Goal: Find specific page/section: Find specific page/section

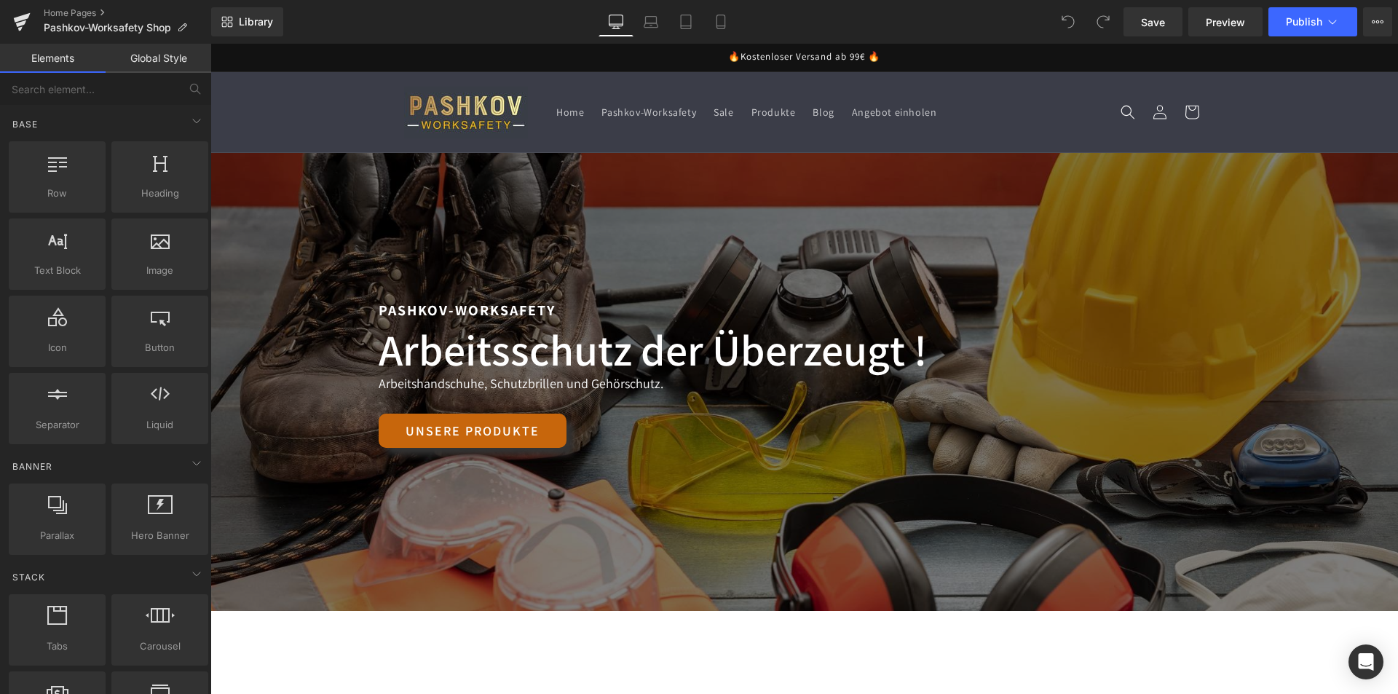
click at [985, 84] on header "Home Pashkov-Worksafety Sale Produkte Blog Angebot einholen Einloggen Home Pash…" at bounding box center [805, 112] width 874 height 80
click at [1376, 19] on icon at bounding box center [1378, 22] width 12 height 12
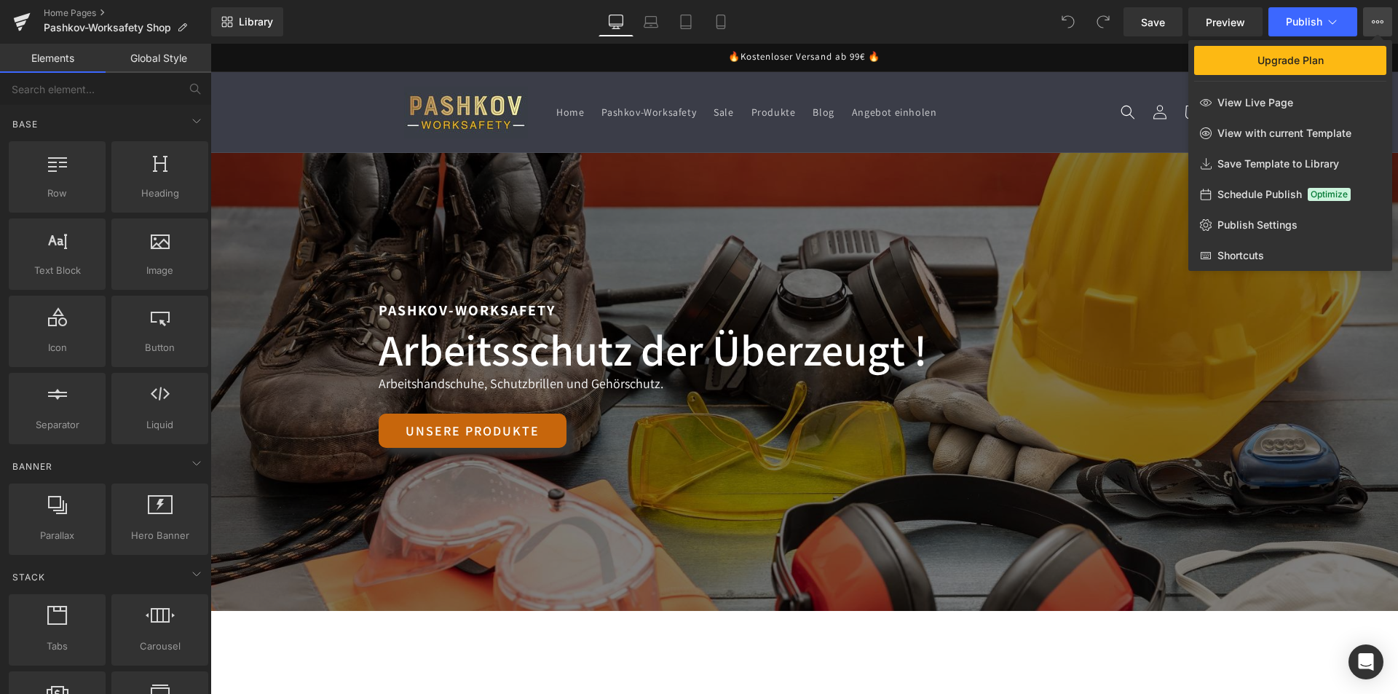
click at [1376, 22] on icon at bounding box center [1378, 22] width 12 height 12
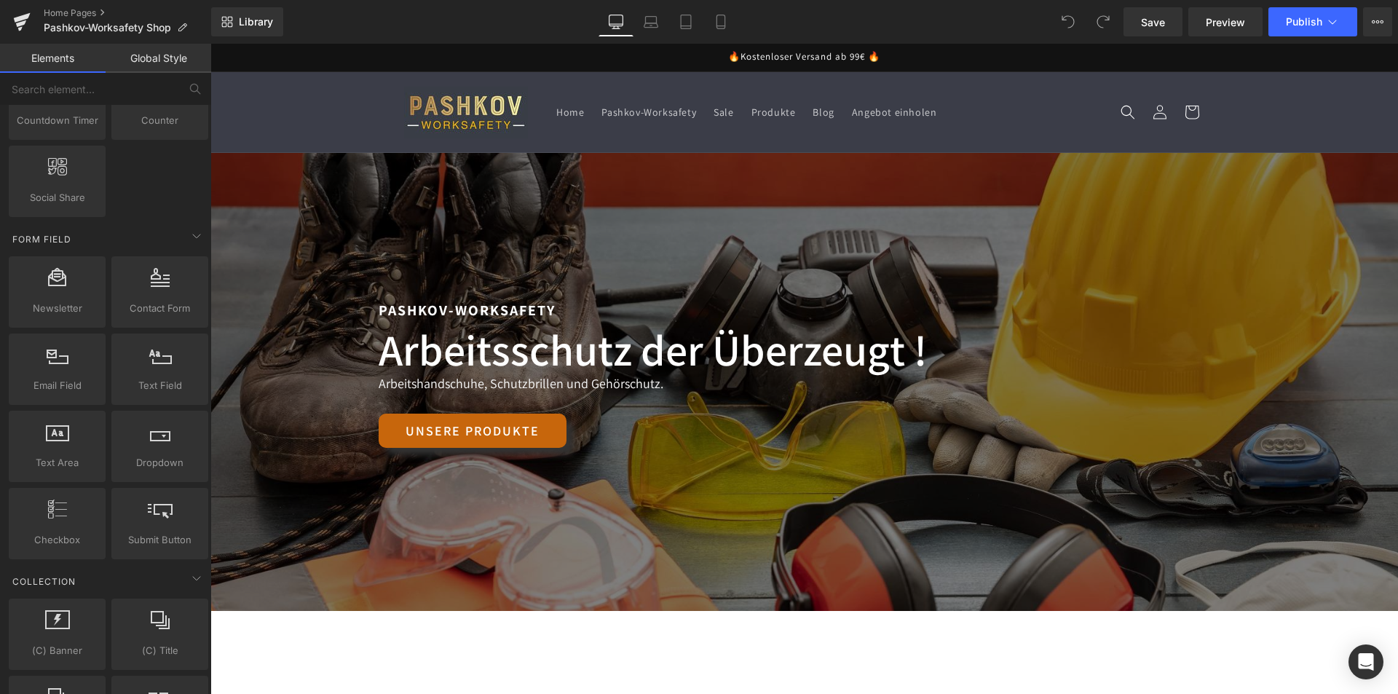
scroll to position [2623, 0]
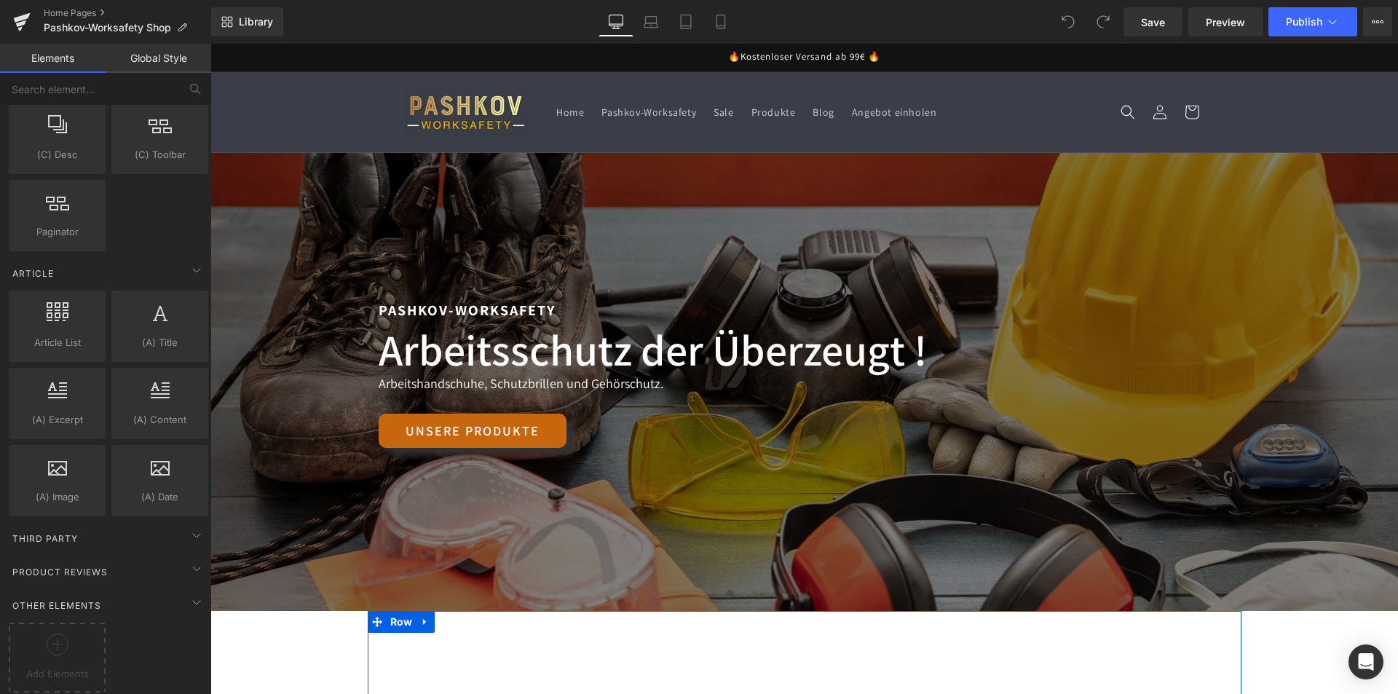
click at [932, 669] on div "Unsere Top-Kategorien Text Block Row" at bounding box center [805, 682] width 874 height 143
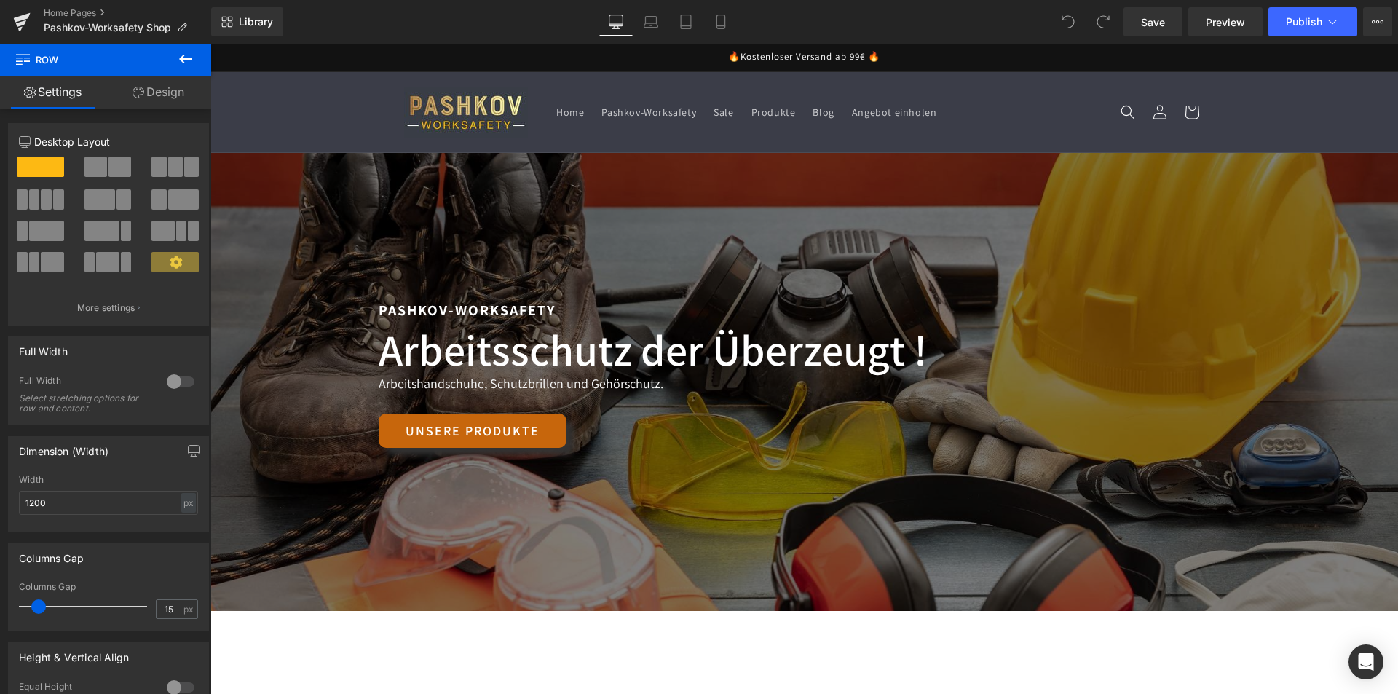
click at [190, 55] on icon at bounding box center [185, 58] width 17 height 17
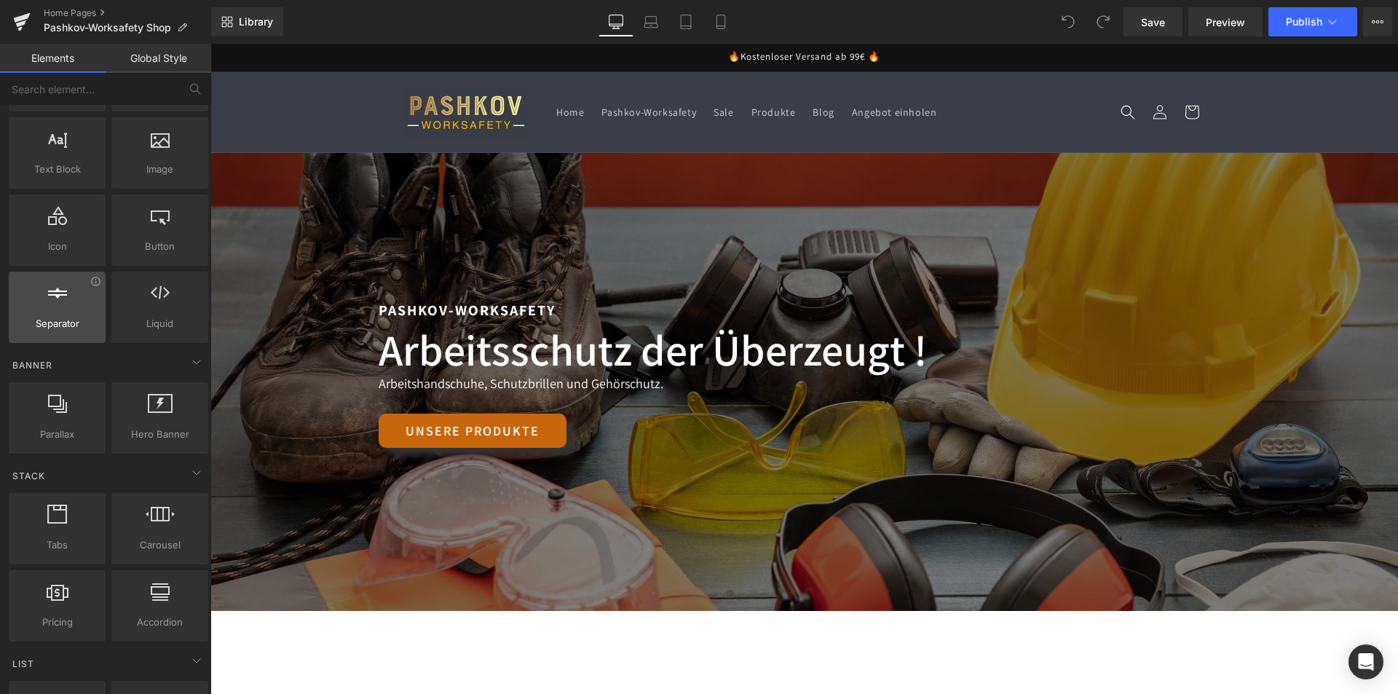
scroll to position [0, 0]
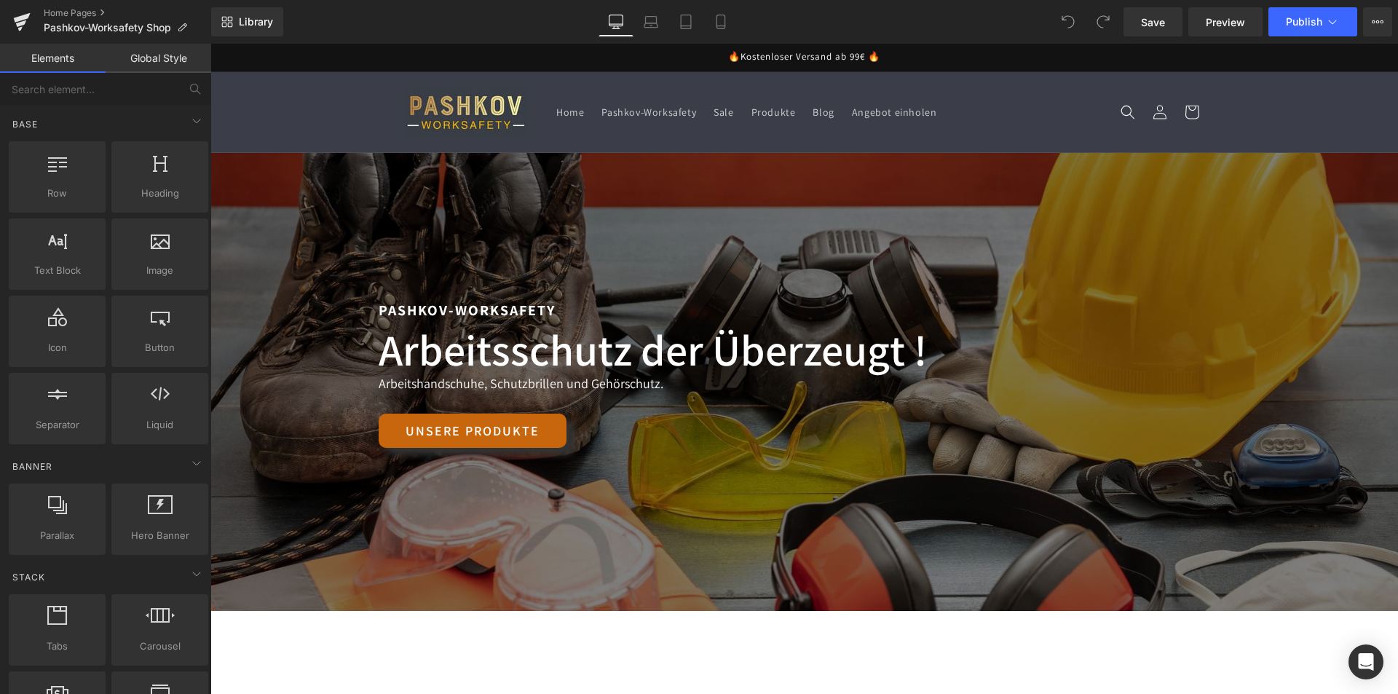
click at [398, 103] on link at bounding box center [465, 112] width 135 height 63
click at [223, 22] on icon at bounding box center [227, 22] width 12 height 12
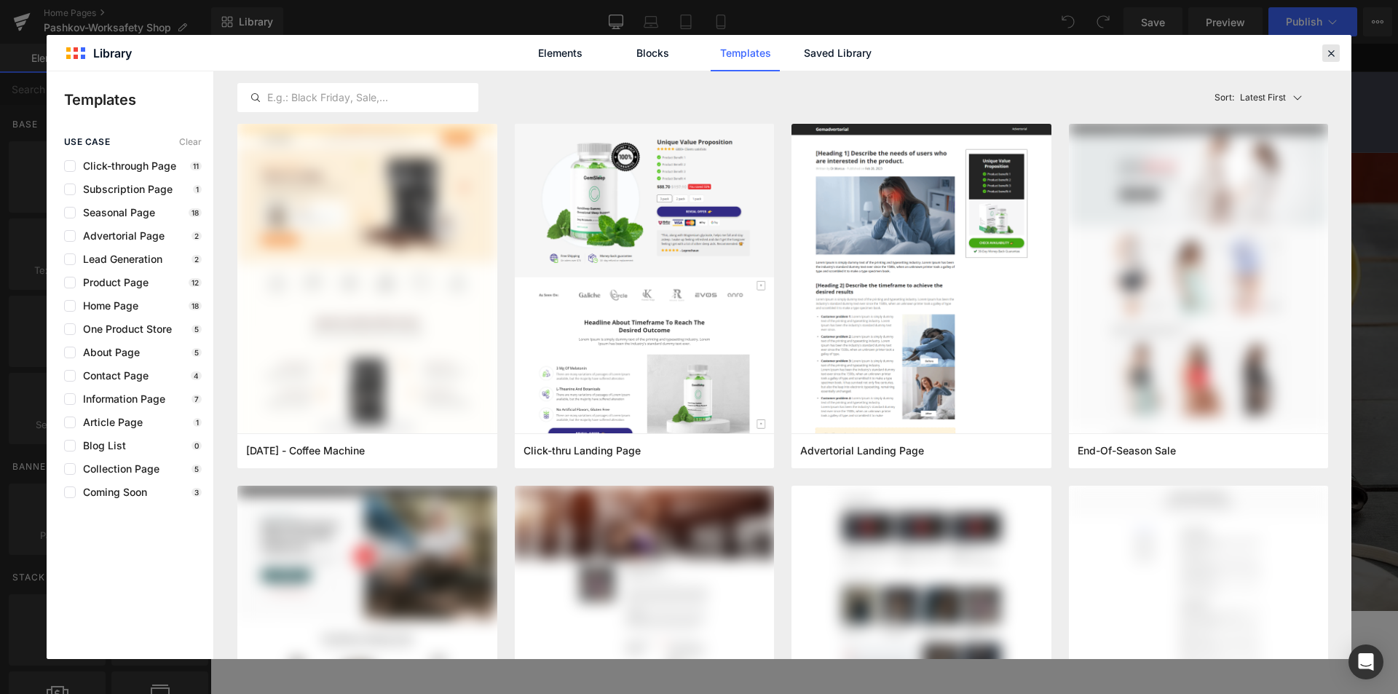
click at [1336, 57] on icon at bounding box center [1331, 53] width 13 height 13
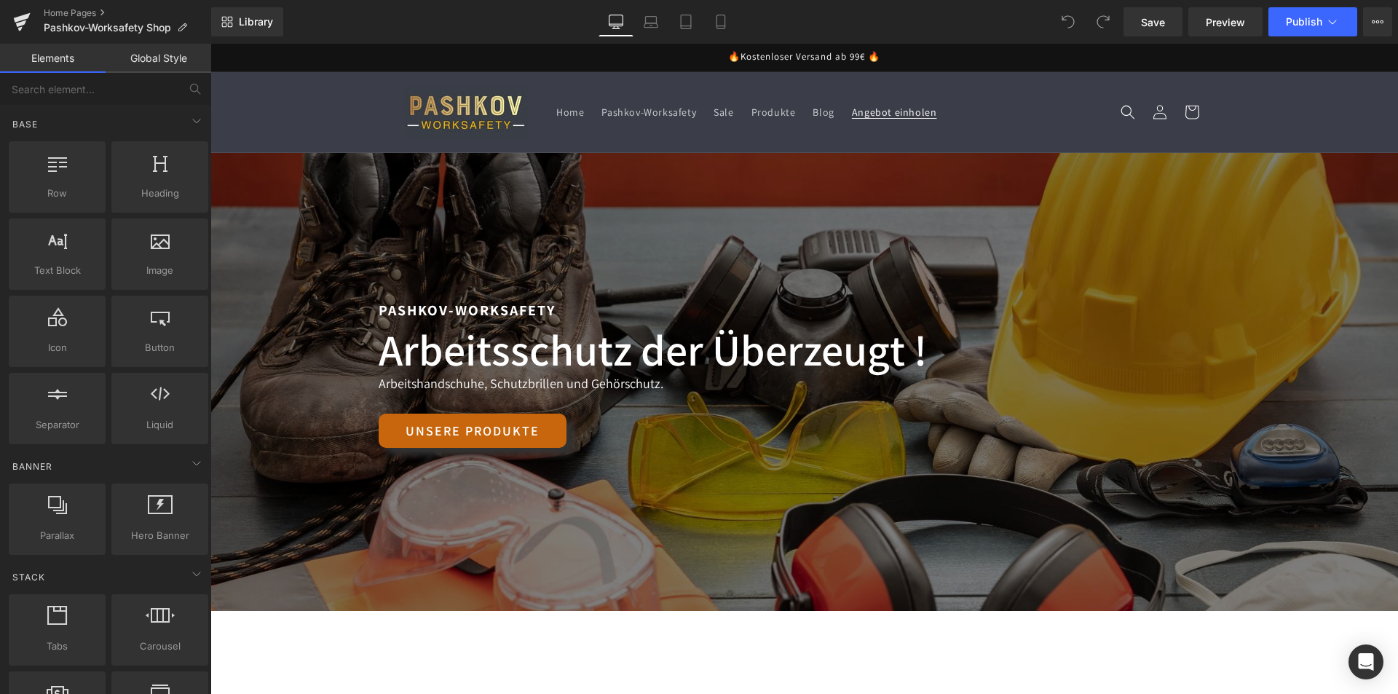
click at [891, 110] on span "Angebot einholen" at bounding box center [894, 112] width 85 height 13
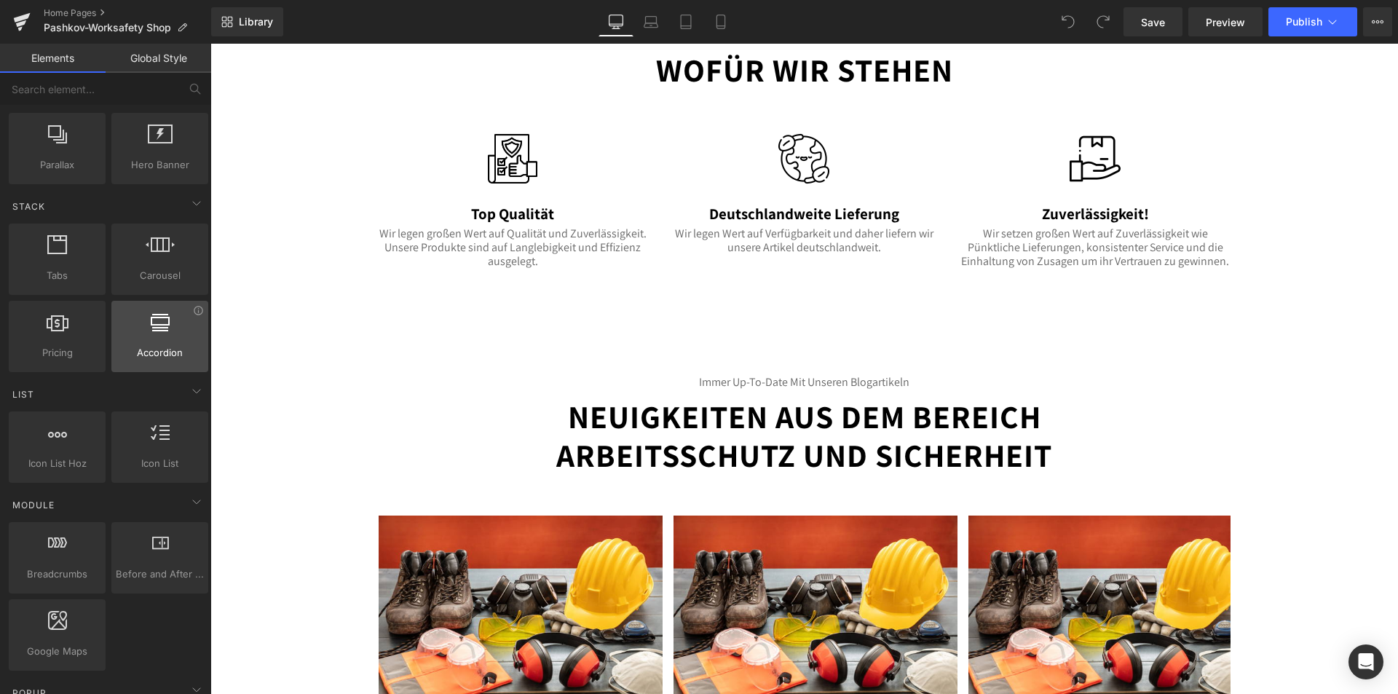
scroll to position [364, 0]
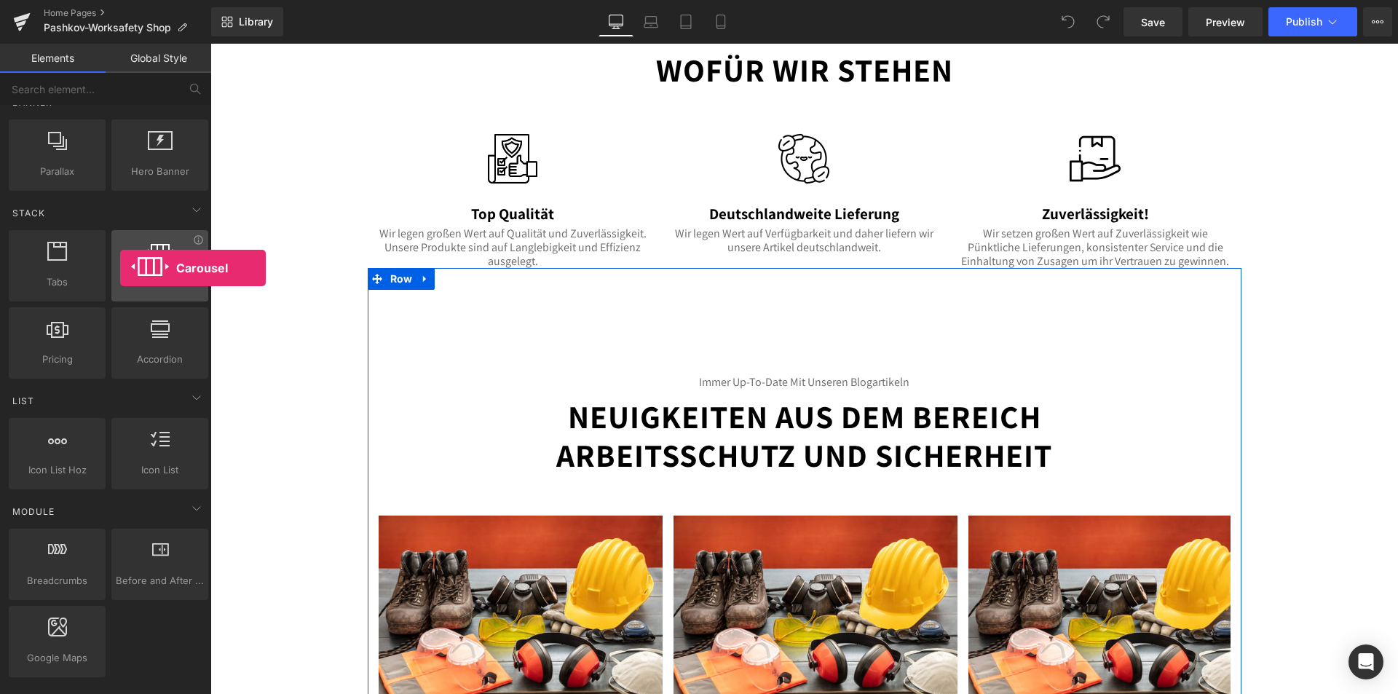
drag, startPoint x: 150, startPoint y: 278, endPoint x: 120, endPoint y: 268, distance: 31.5
click at [120, 268] on div "Carousel carousels, slideshows, sliders, slides" at bounding box center [159, 265] width 97 height 71
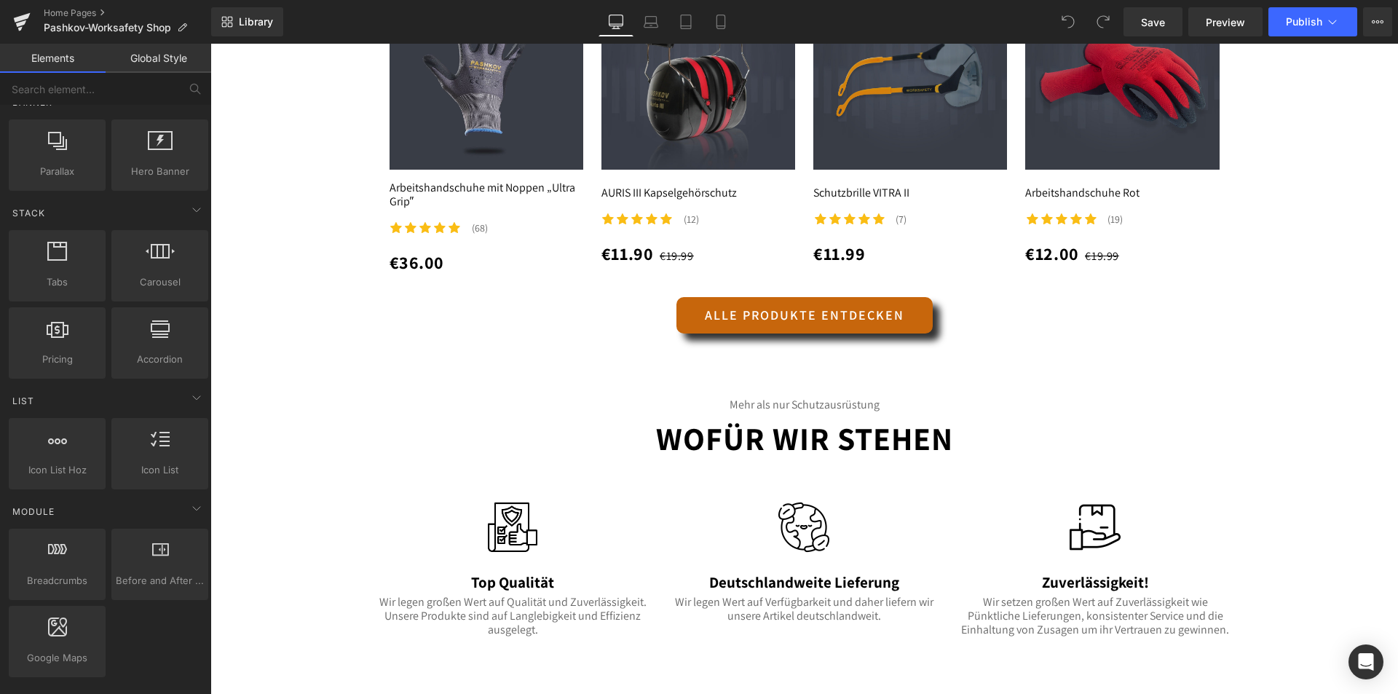
scroll to position [1529, 0]
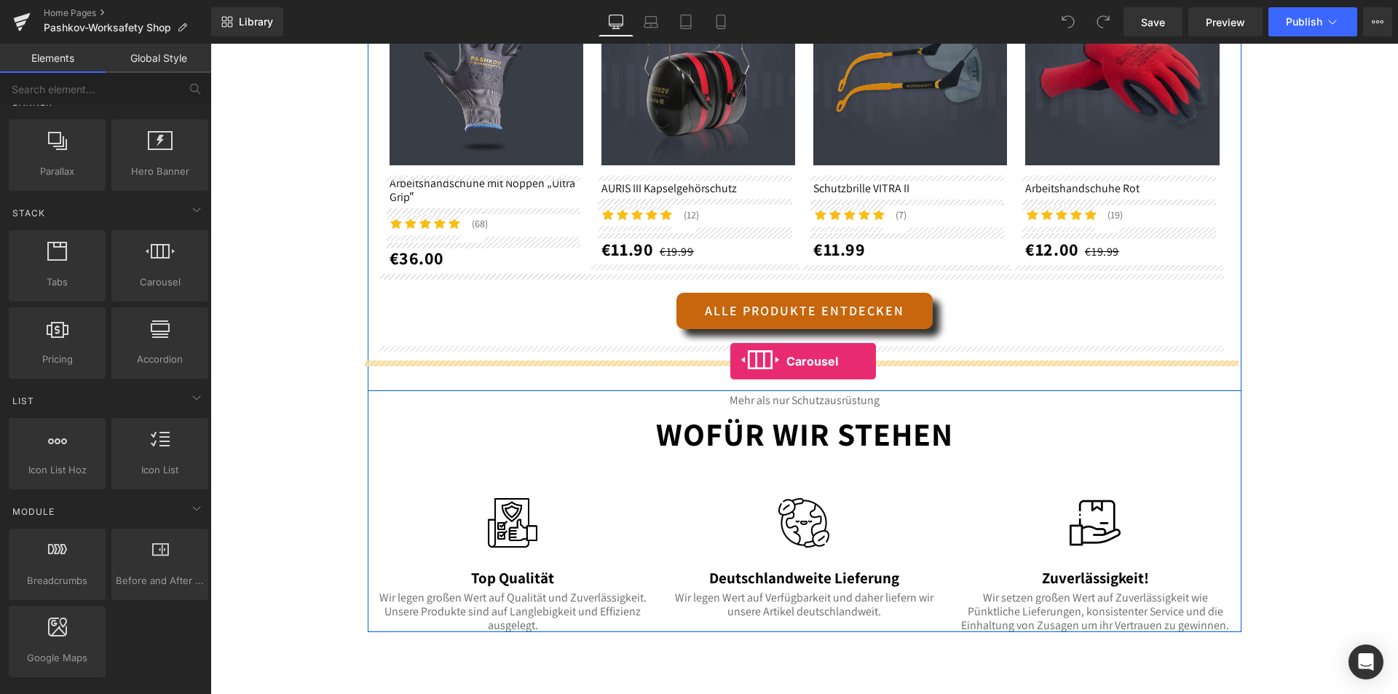
drag, startPoint x: 389, startPoint y: 335, endPoint x: 730, endPoint y: 361, distance: 342.5
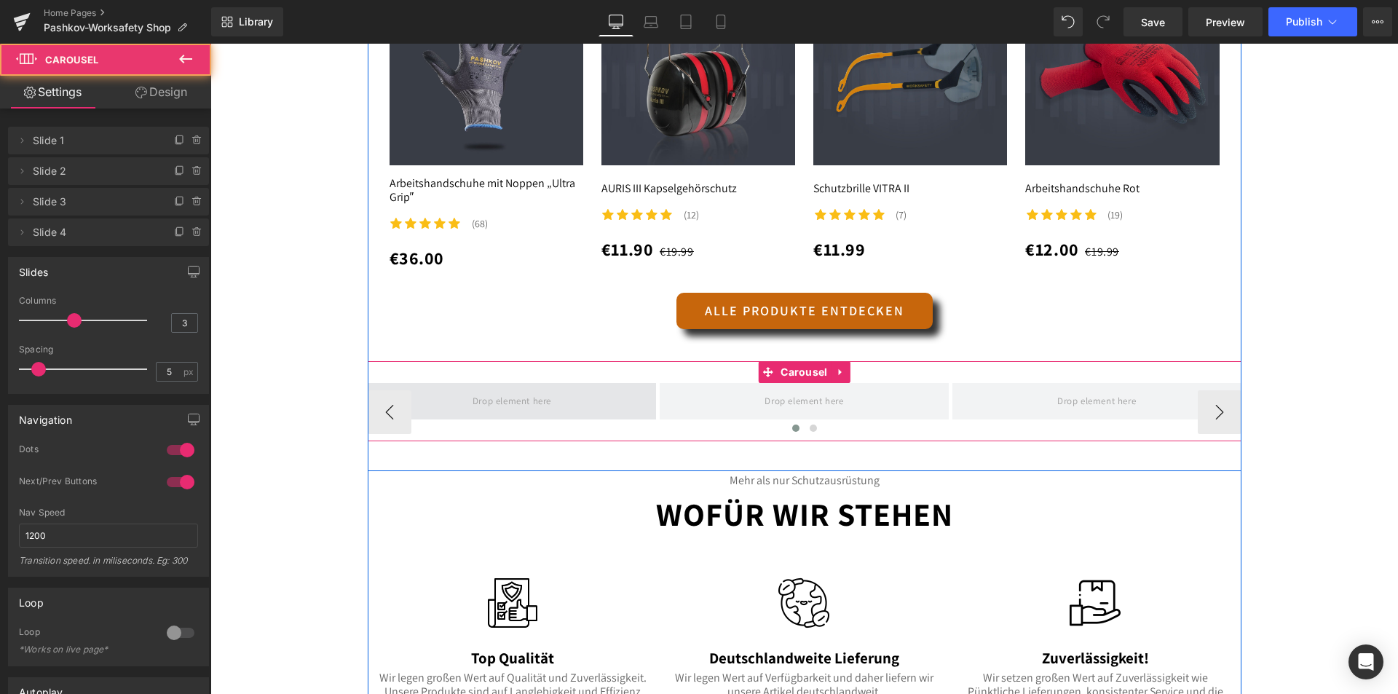
click at [568, 391] on span at bounding box center [512, 401] width 289 height 36
click at [559, 406] on span at bounding box center [512, 401] width 289 height 36
click at [526, 407] on span at bounding box center [512, 401] width 89 height 24
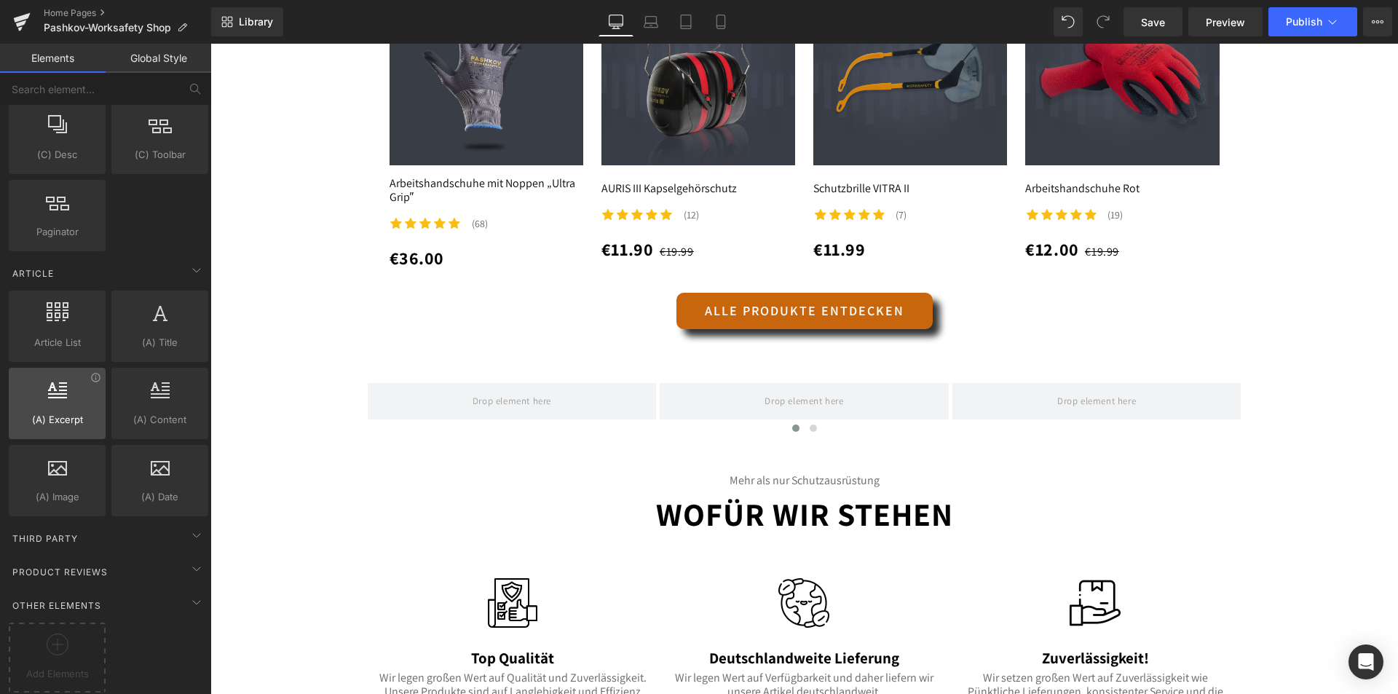
scroll to position [2623, 0]
click at [153, 525] on div "Third Party" at bounding box center [108, 538] width 205 height 29
click at [192, 529] on icon at bounding box center [196, 534] width 17 height 17
click at [25, 532] on span "Third Party" at bounding box center [45, 539] width 68 height 14
click at [66, 532] on span "Third Party" at bounding box center [45, 539] width 68 height 14
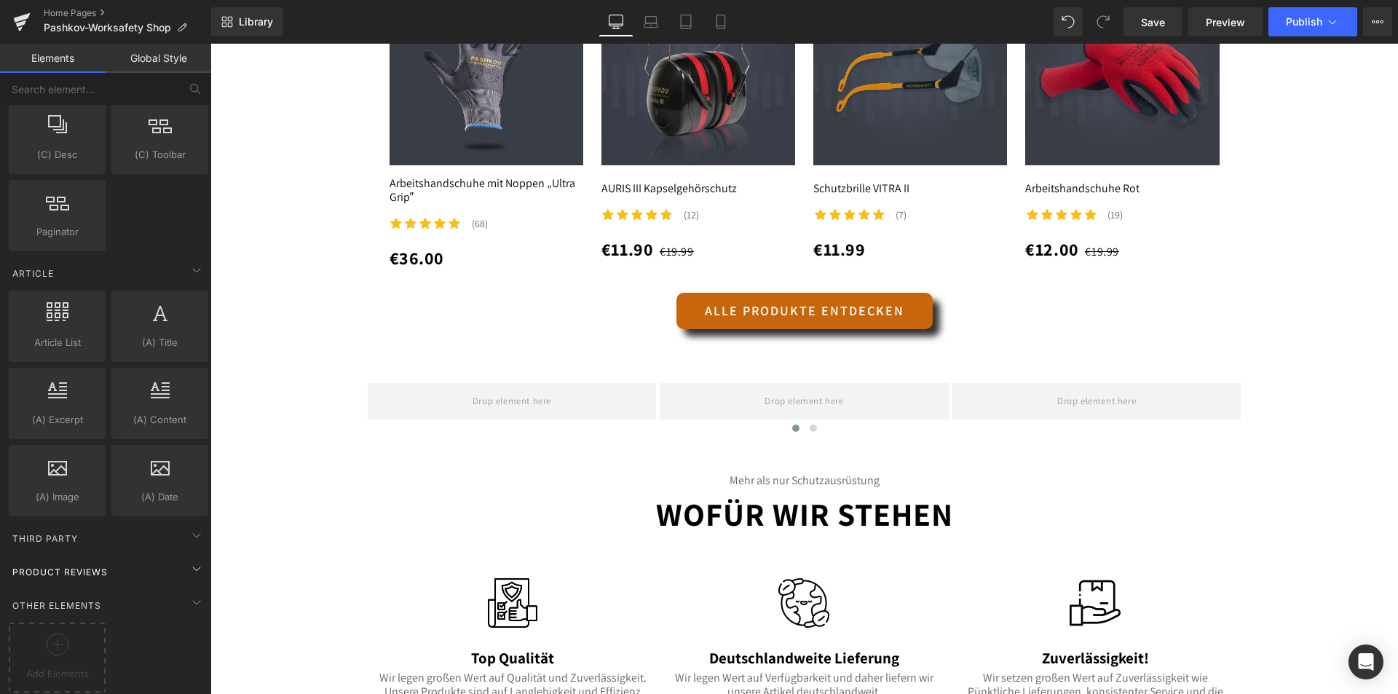
click at [114, 557] on div "Product Reviews" at bounding box center [108, 571] width 205 height 29
drag, startPoint x: 203, startPoint y: 551, endPoint x: 154, endPoint y: 551, distance: 48.8
click at [201, 557] on div "Product Reviews" at bounding box center [108, 571] width 205 height 29
click at [107, 557] on div "Product Reviews" at bounding box center [108, 571] width 205 height 29
click at [55, 638] on icon at bounding box center [58, 645] width 22 height 22
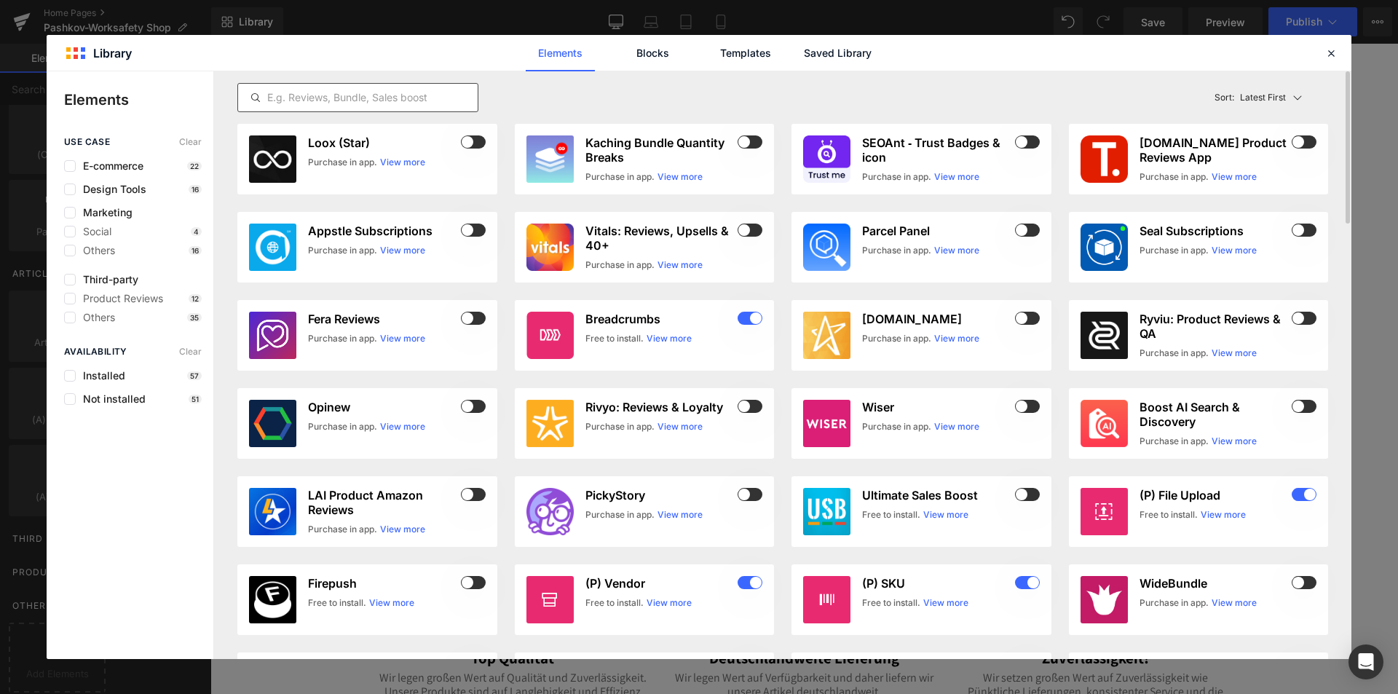
click at [360, 85] on div at bounding box center [357, 97] width 241 height 29
click at [349, 100] on input "text" at bounding box center [358, 97] width 240 height 17
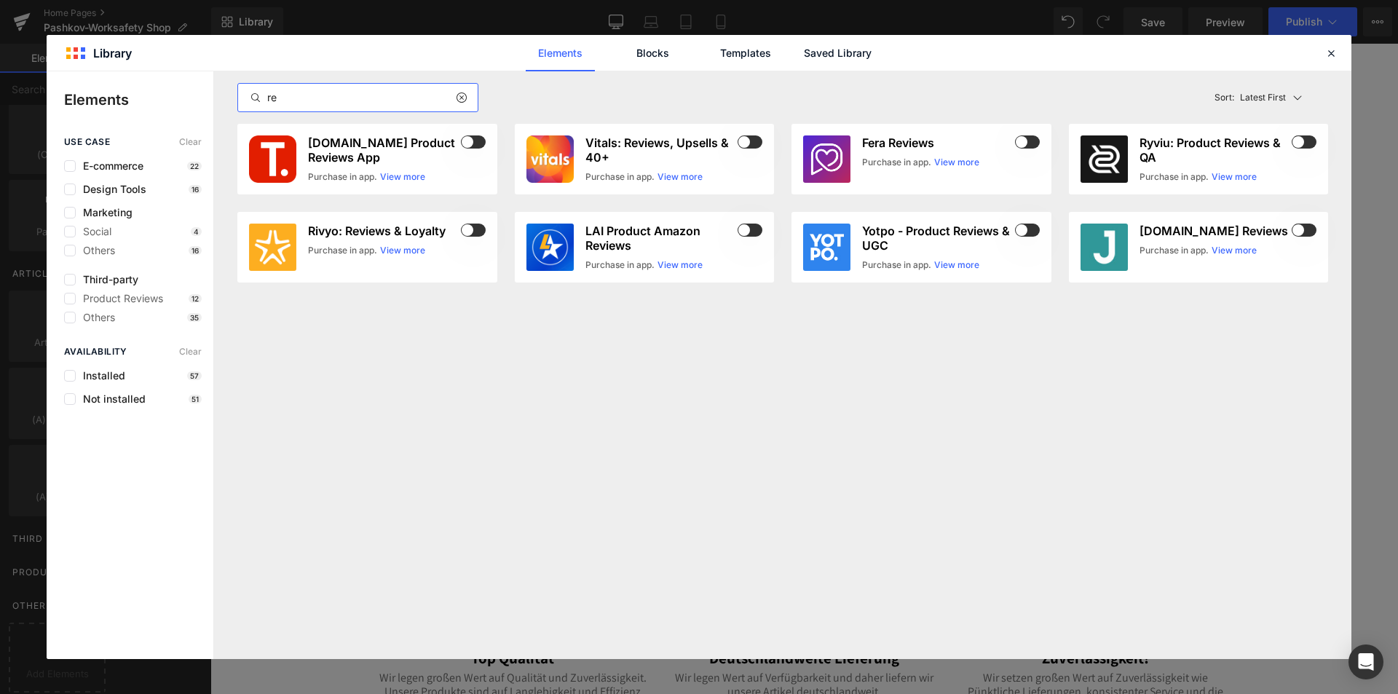
type input "r"
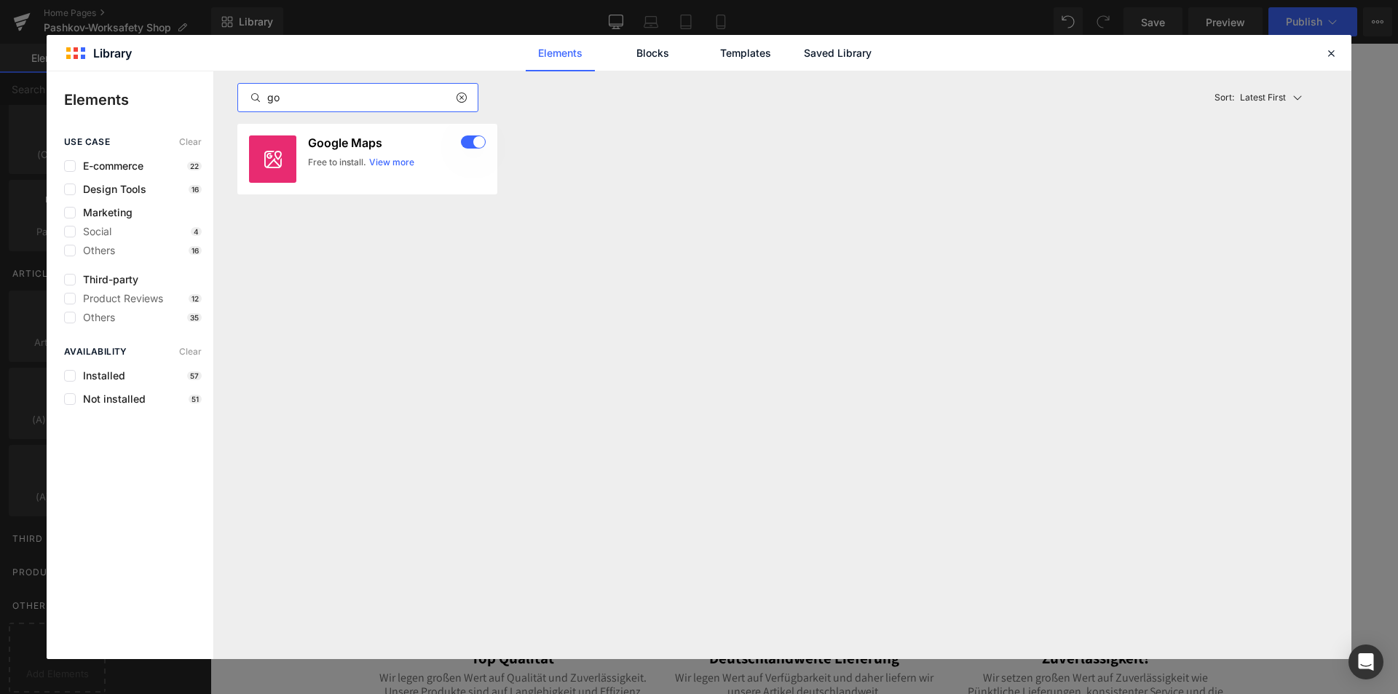
type input "g"
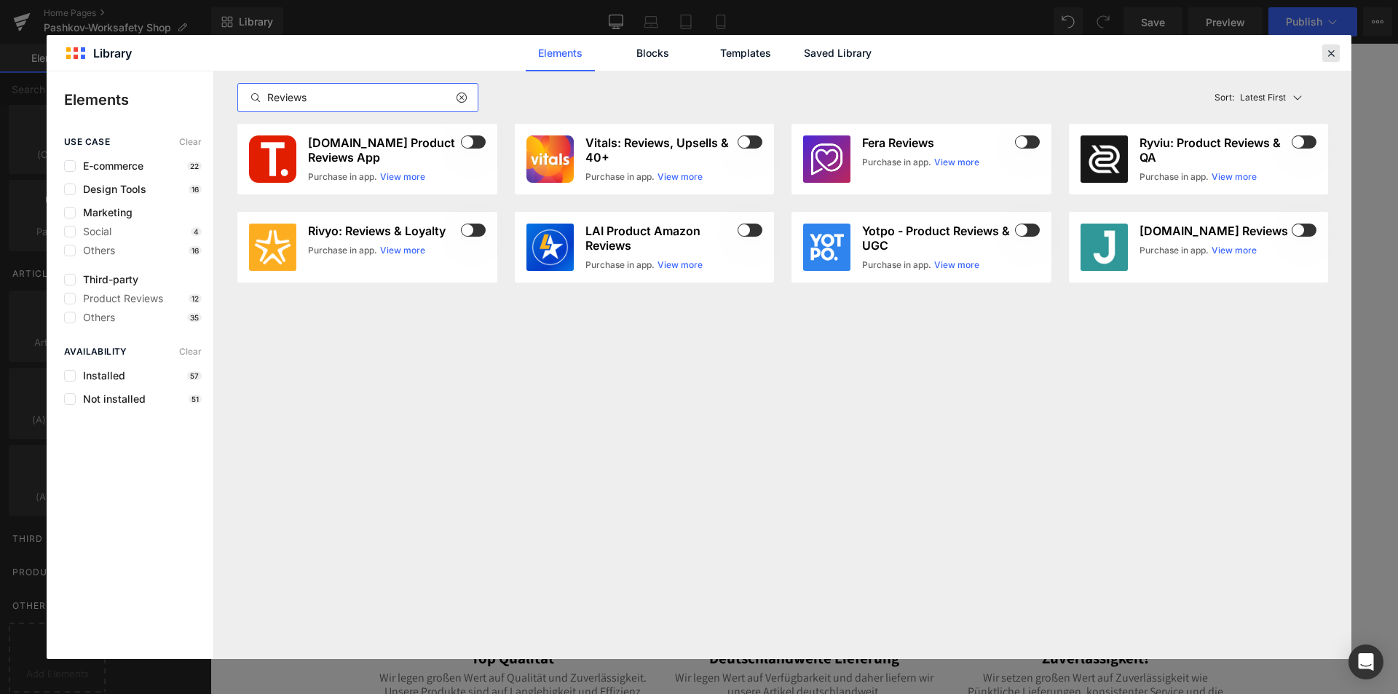
type input "Reviews"
click at [1337, 50] on icon at bounding box center [1331, 53] width 13 height 13
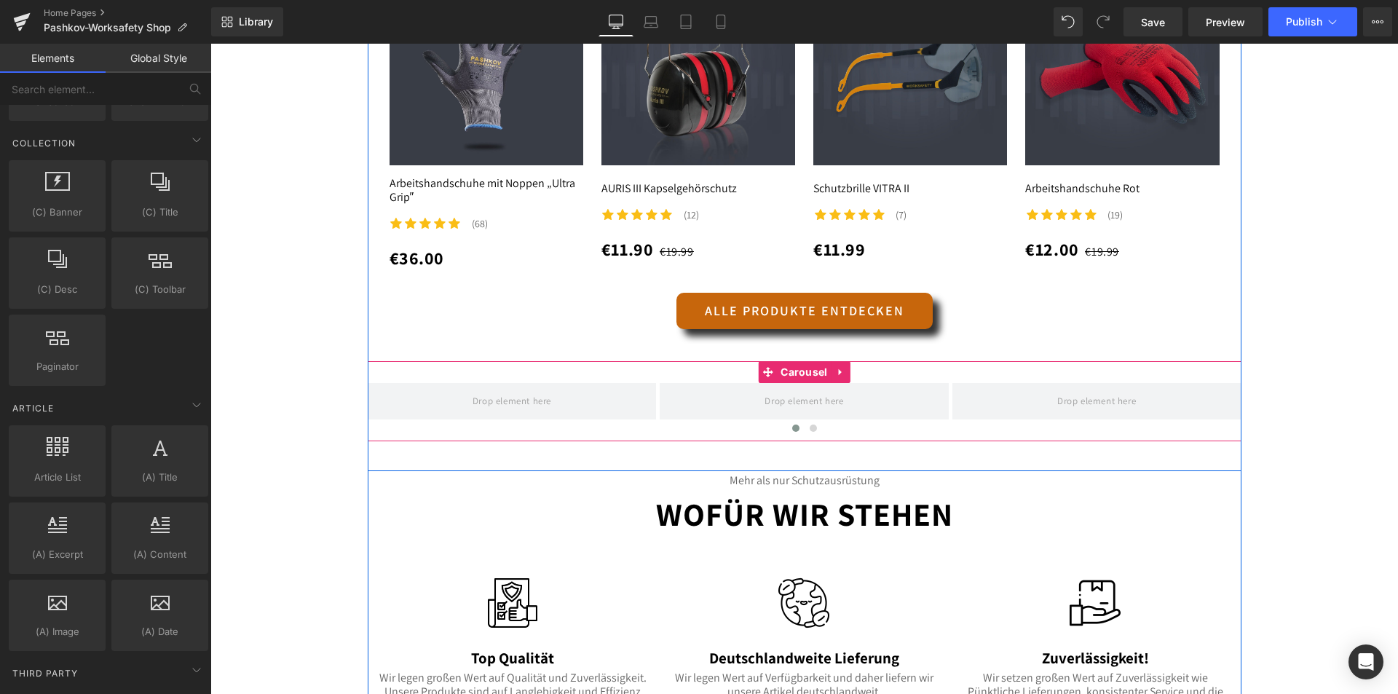
scroll to position [1456, 0]
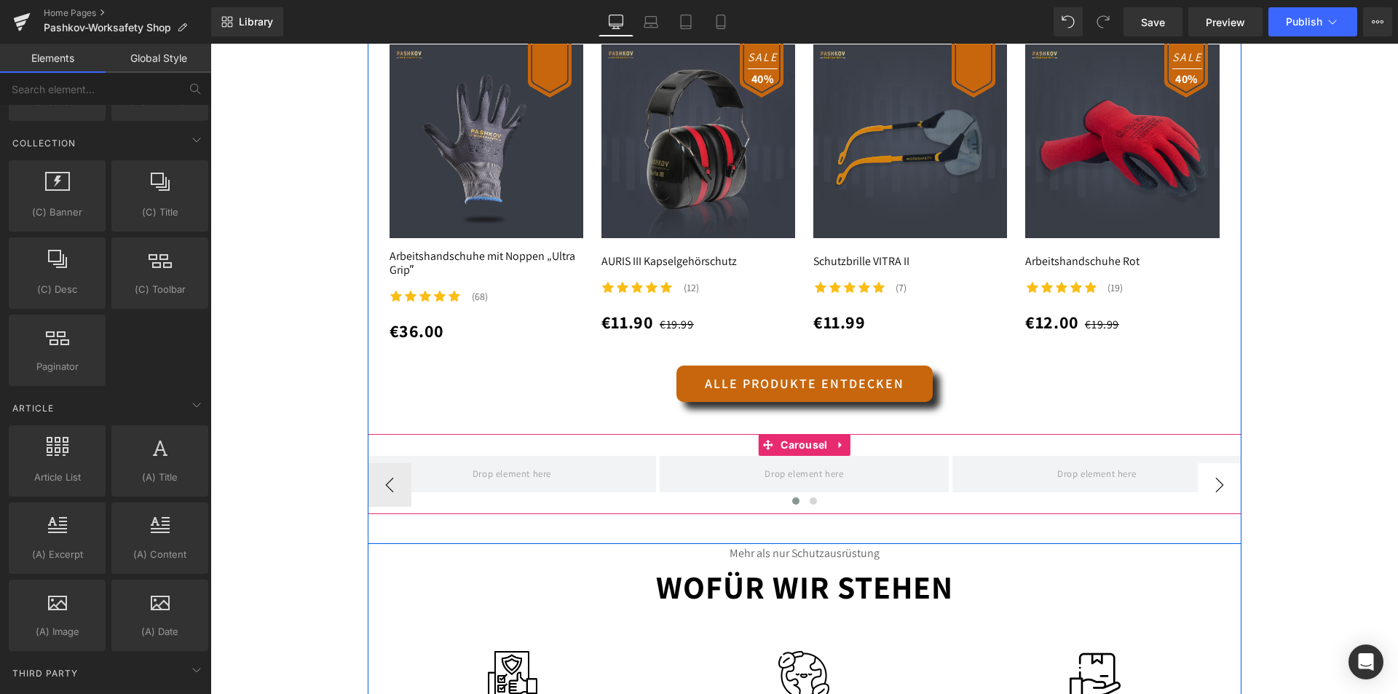
click at [1216, 485] on button "›" at bounding box center [1220, 485] width 44 height 44
click at [386, 494] on div at bounding box center [805, 505] width 874 height 22
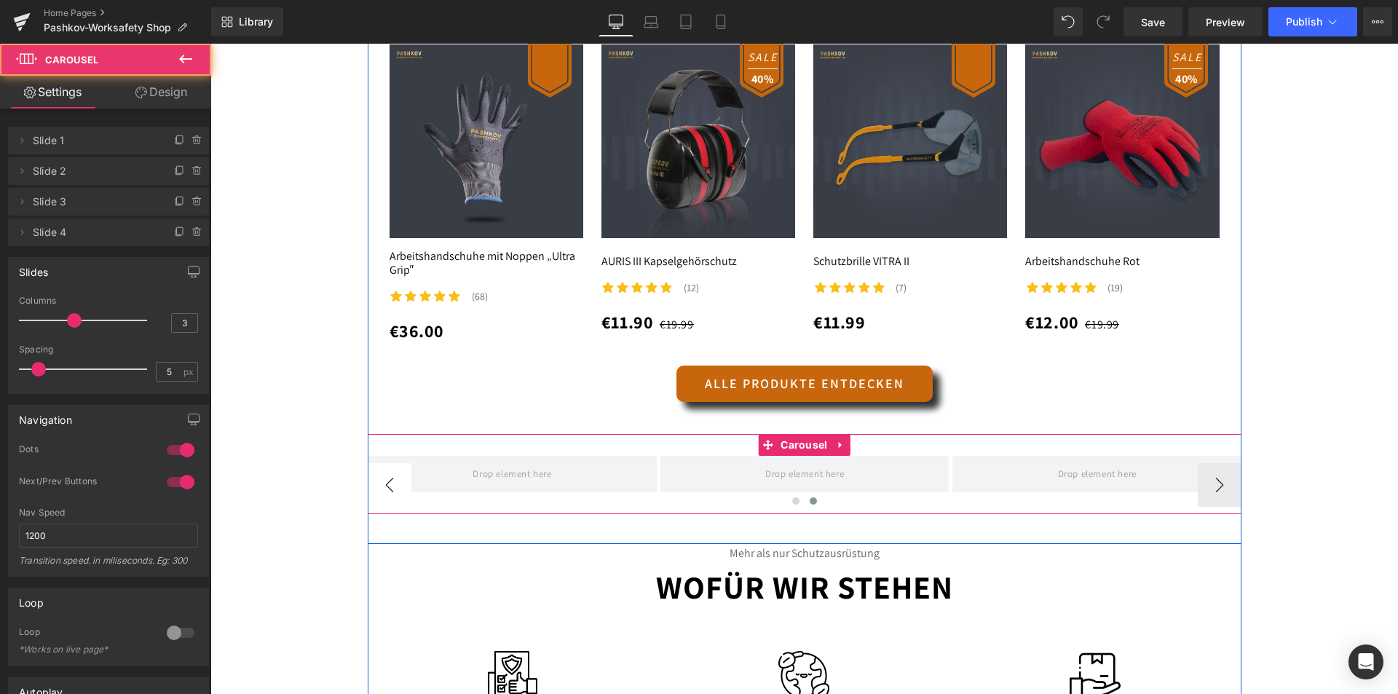
click at [397, 486] on button "‹" at bounding box center [390, 485] width 44 height 44
click at [529, 473] on span at bounding box center [512, 474] width 289 height 36
click at [478, 484] on span at bounding box center [512, 474] width 89 height 24
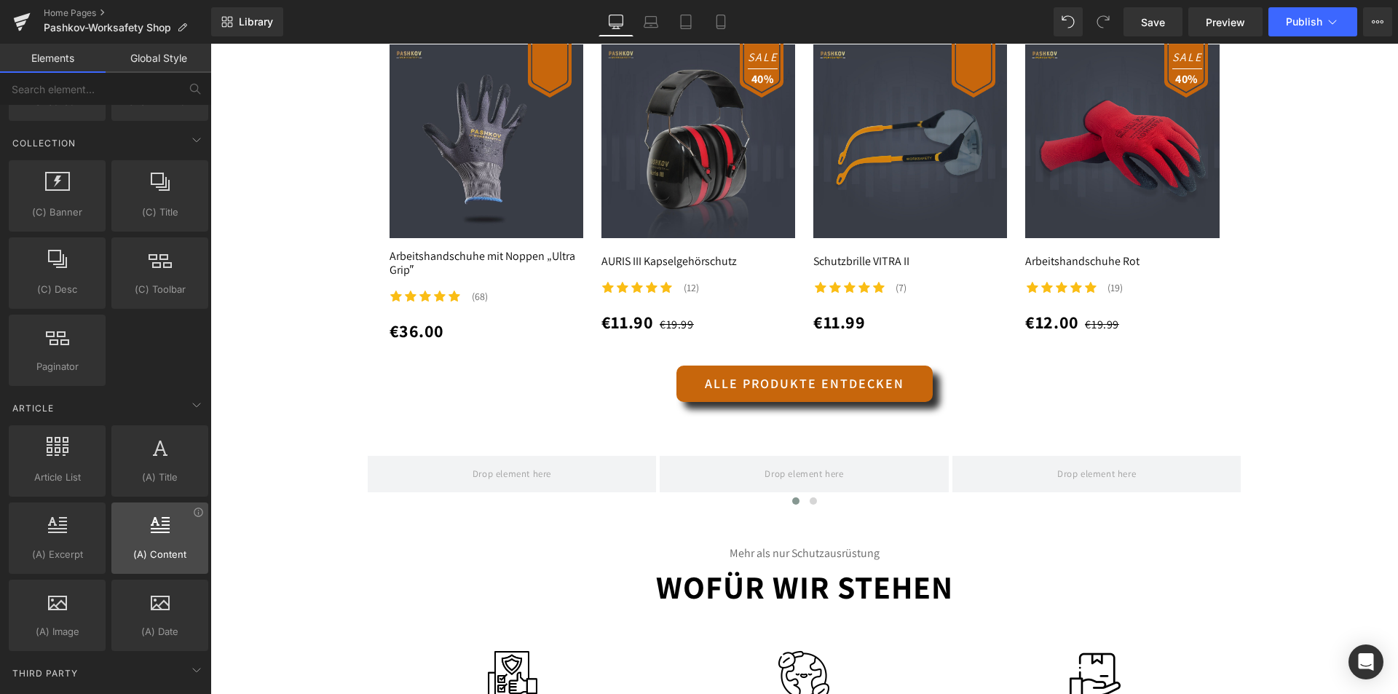
scroll to position [2623, 0]
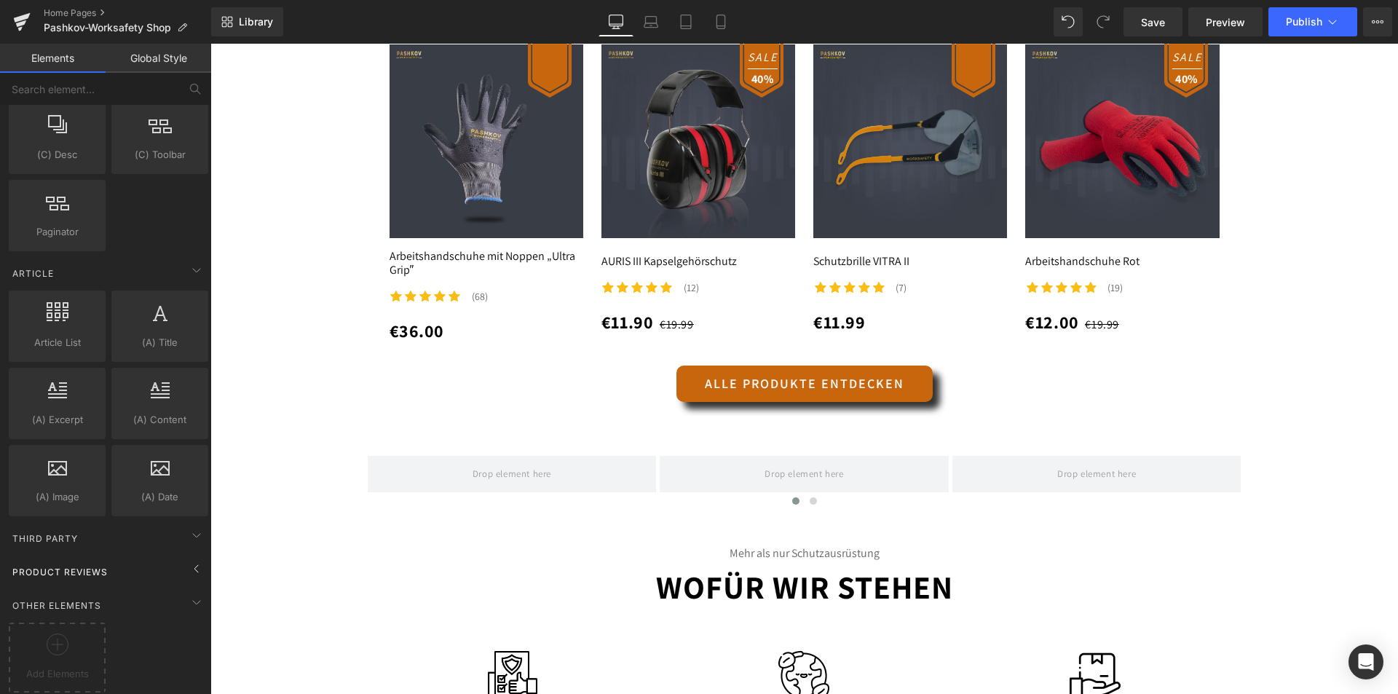
click at [94, 575] on div "Product Reviews" at bounding box center [108, 571] width 205 height 29
click at [94, 572] on div "Product Reviews" at bounding box center [108, 571] width 205 height 29
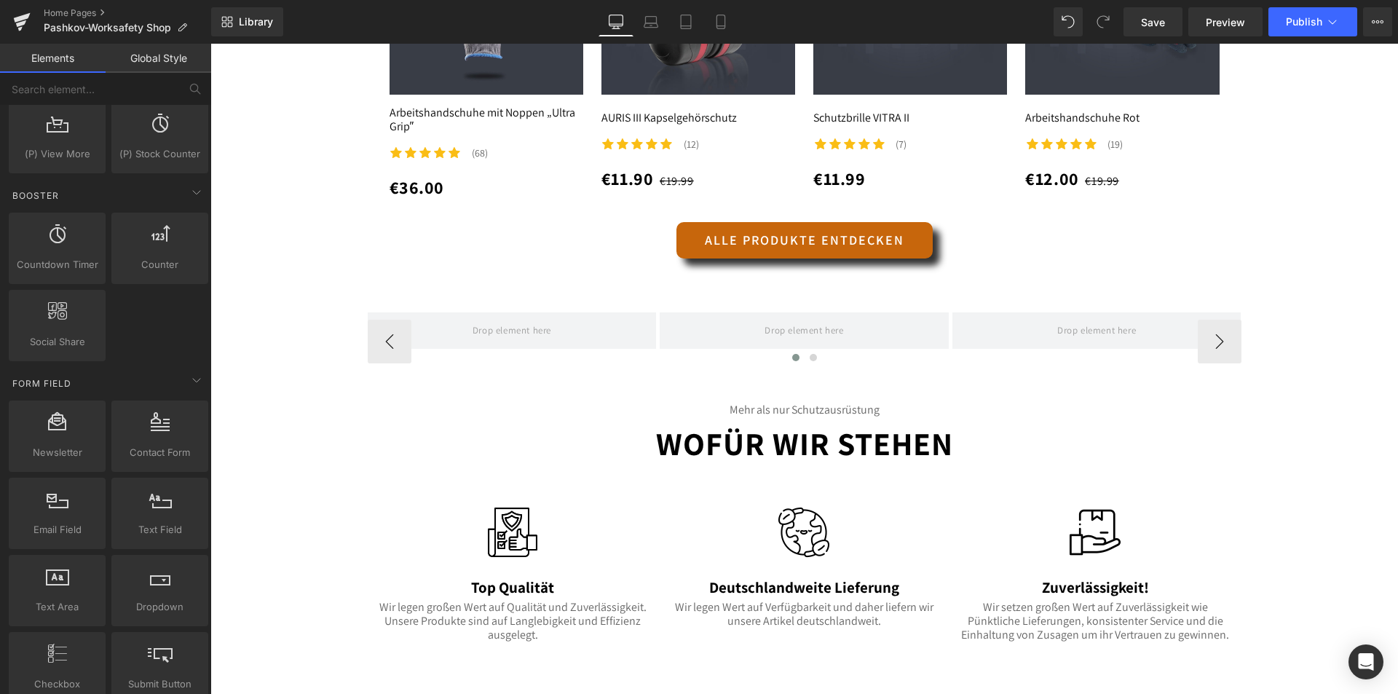
scroll to position [1602, 0]
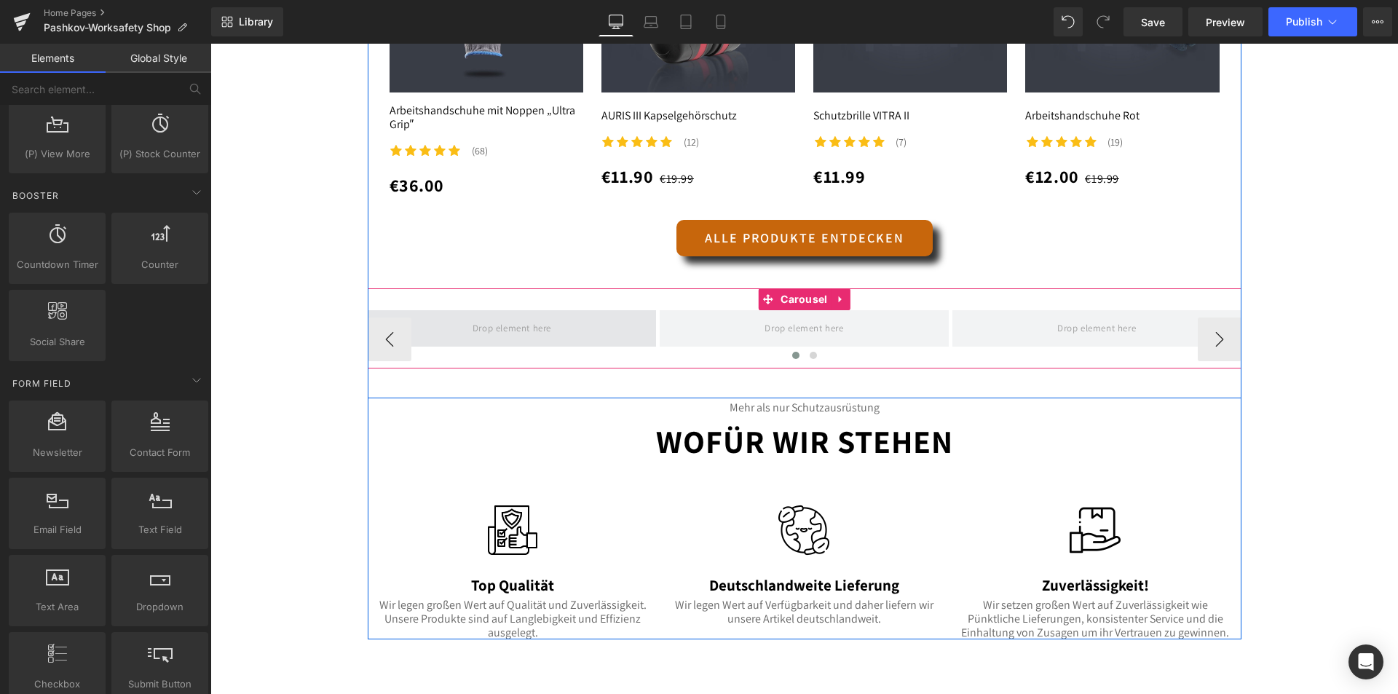
click at [552, 340] on span at bounding box center [512, 328] width 289 height 36
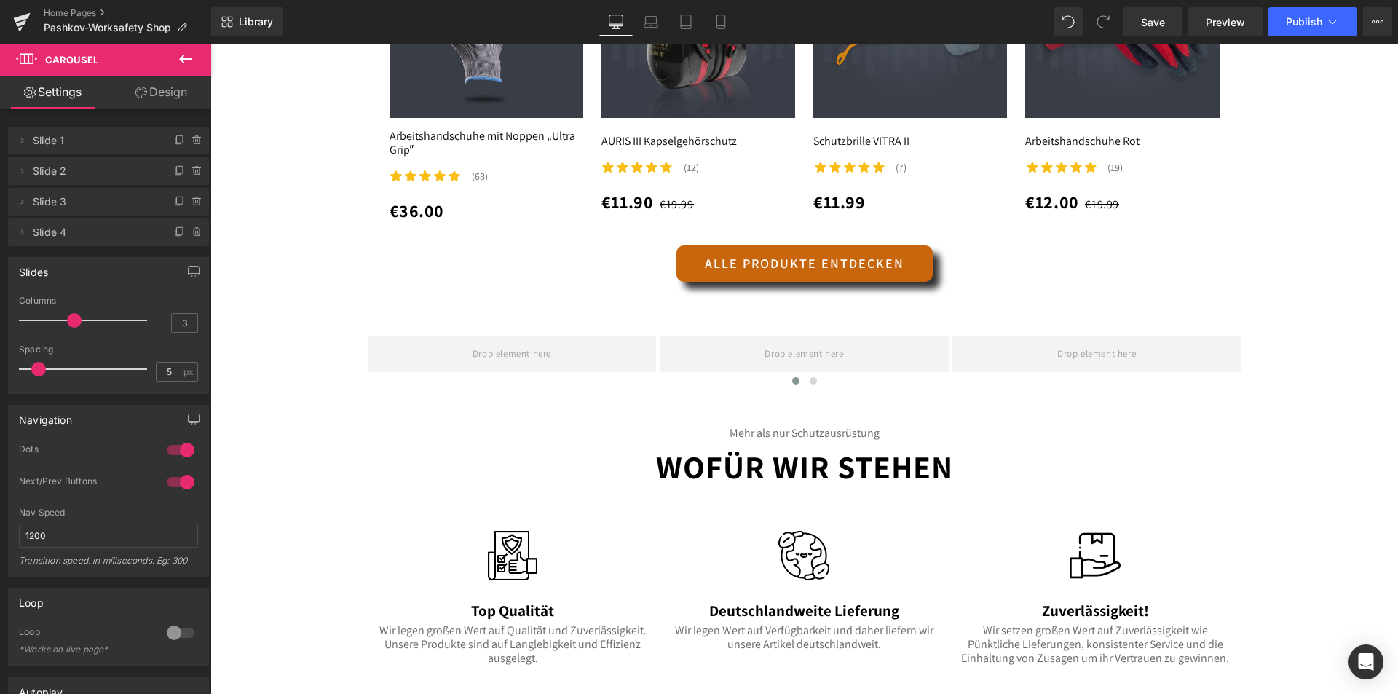
scroll to position [1821, 0]
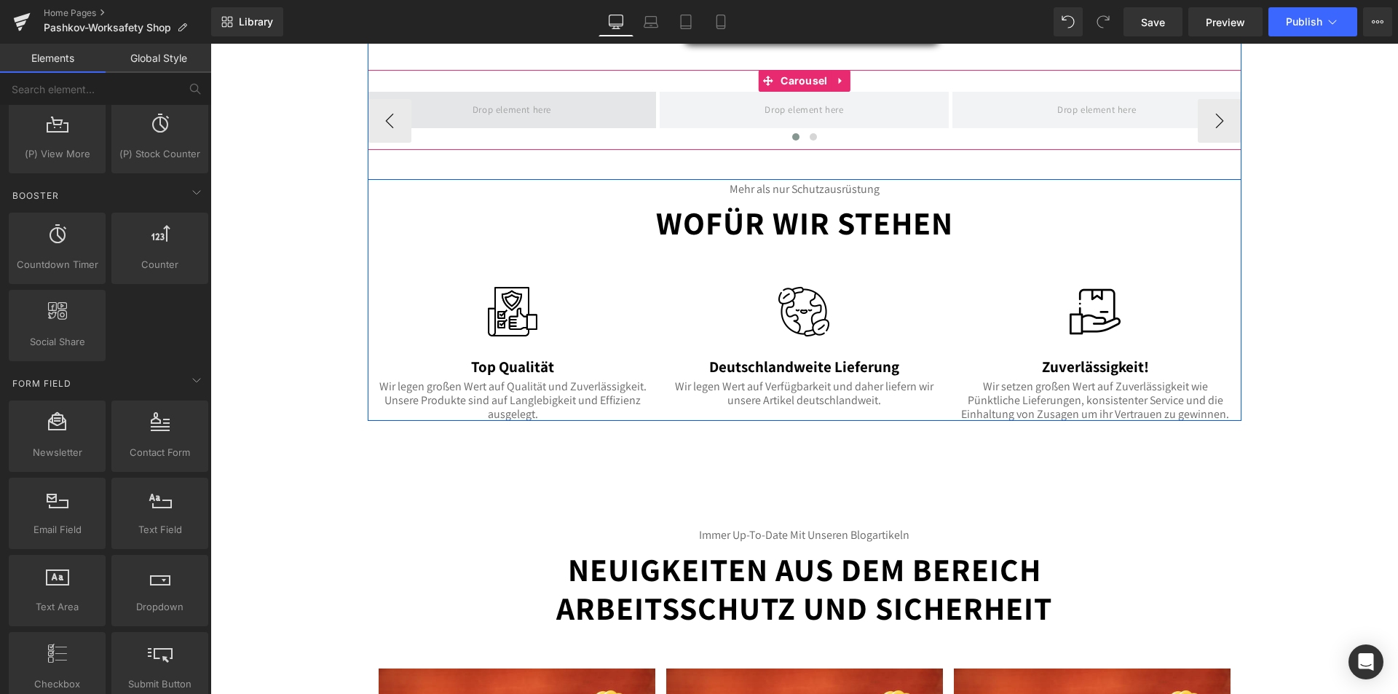
click at [534, 108] on span at bounding box center [512, 110] width 89 height 24
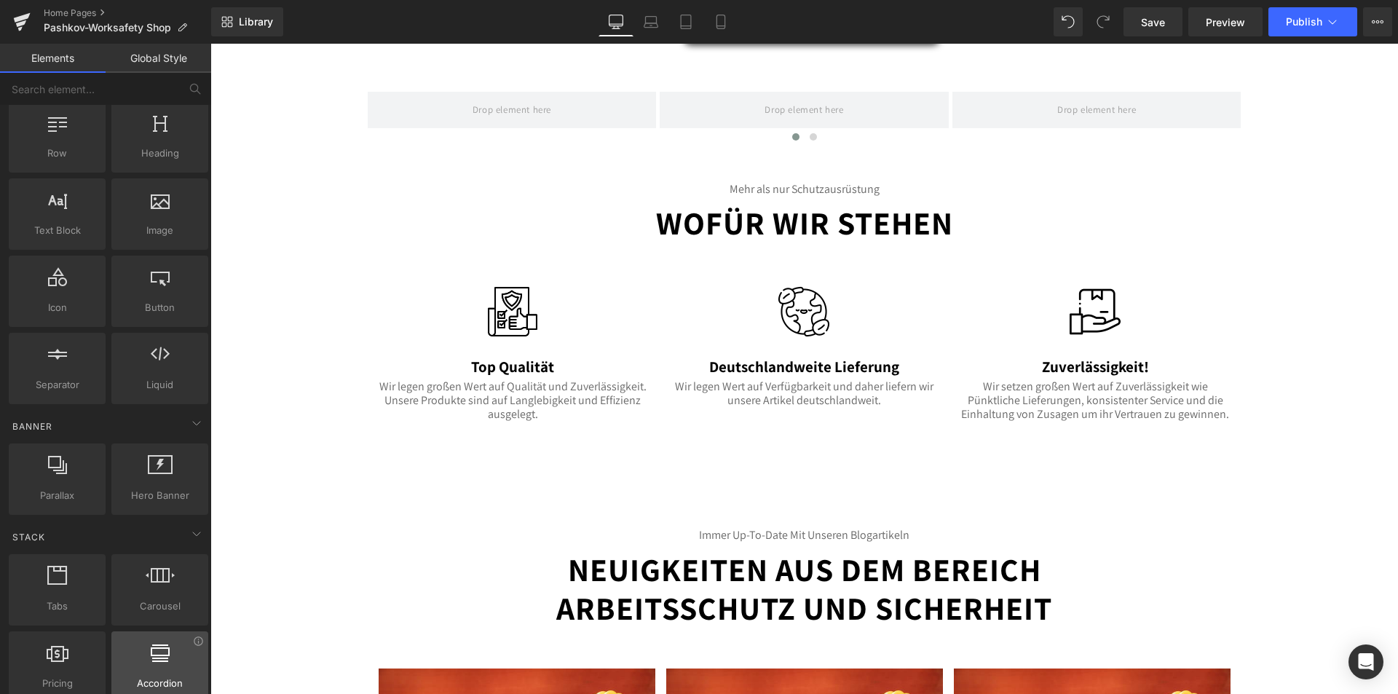
scroll to position [0, 0]
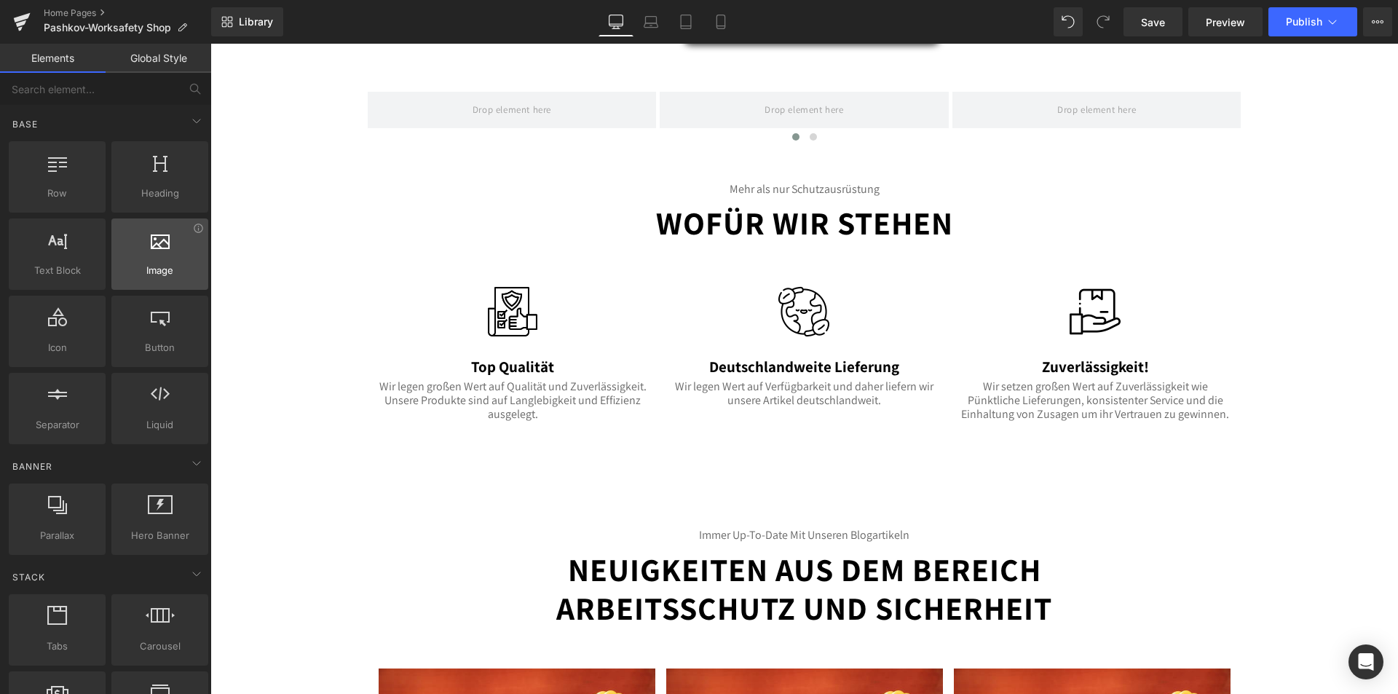
click at [172, 280] on div "Image images, photos, alts, uploads" at bounding box center [159, 253] width 97 height 71
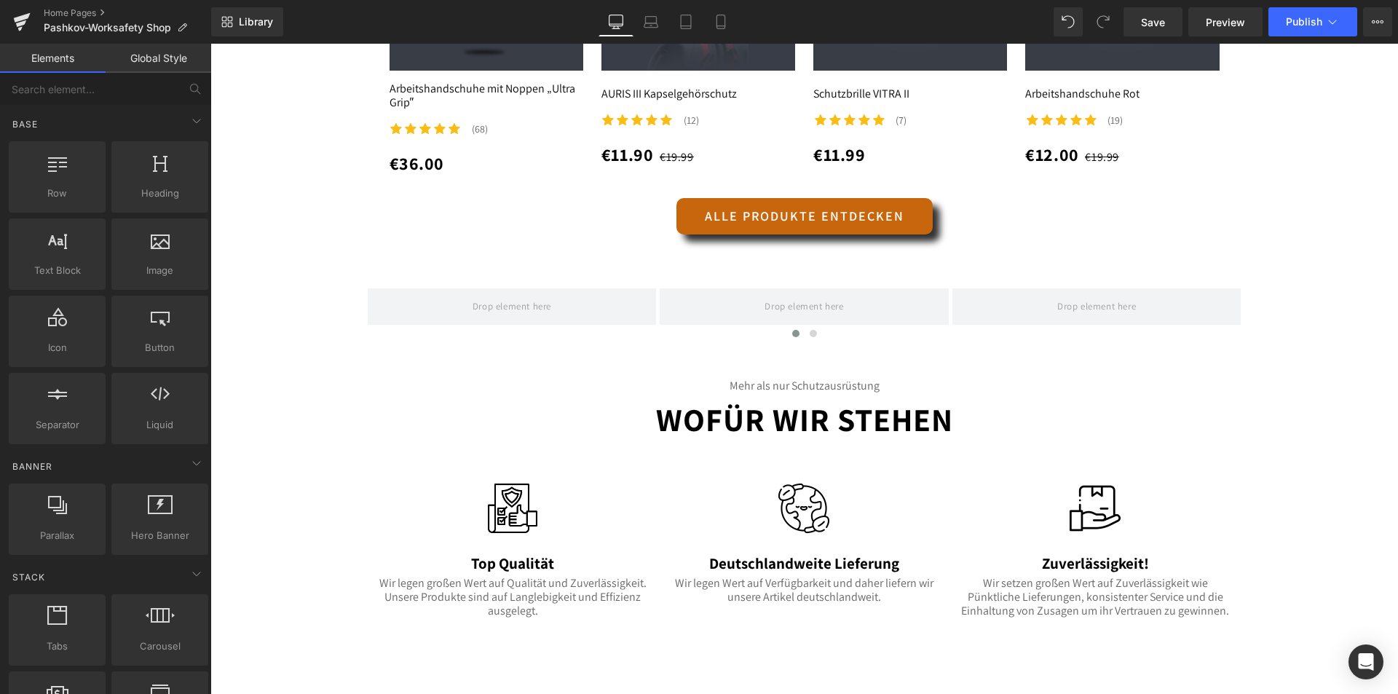
scroll to position [1529, 0]
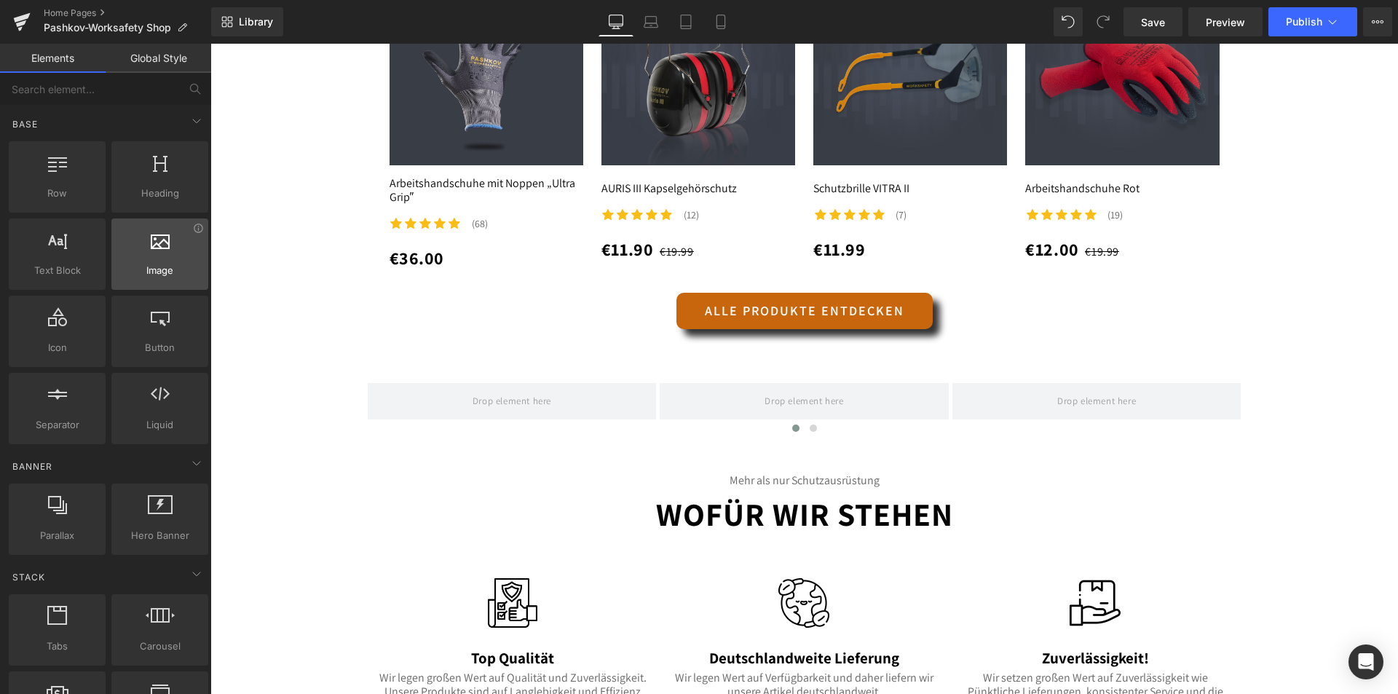
click at [134, 242] on div at bounding box center [160, 246] width 88 height 33
click at [130, 260] on div at bounding box center [160, 246] width 88 height 33
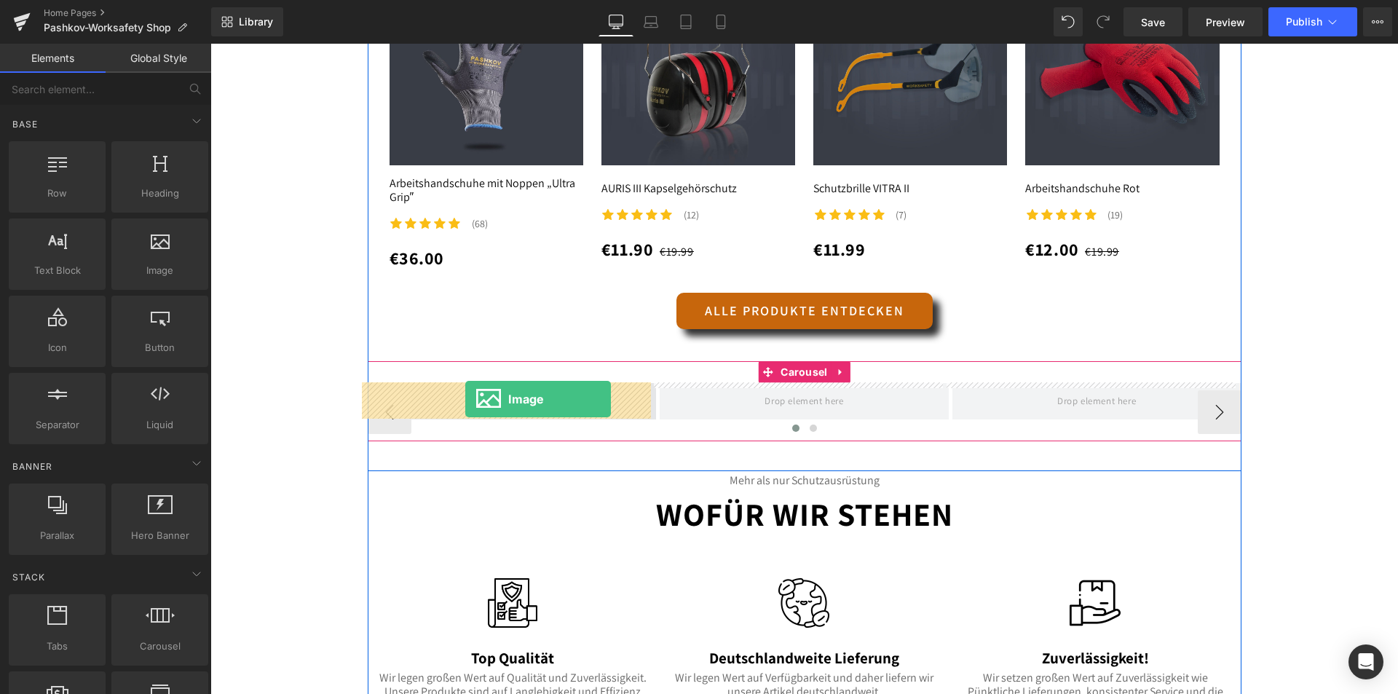
drag, startPoint x: 362, startPoint y: 299, endPoint x: 465, endPoint y: 399, distance: 143.7
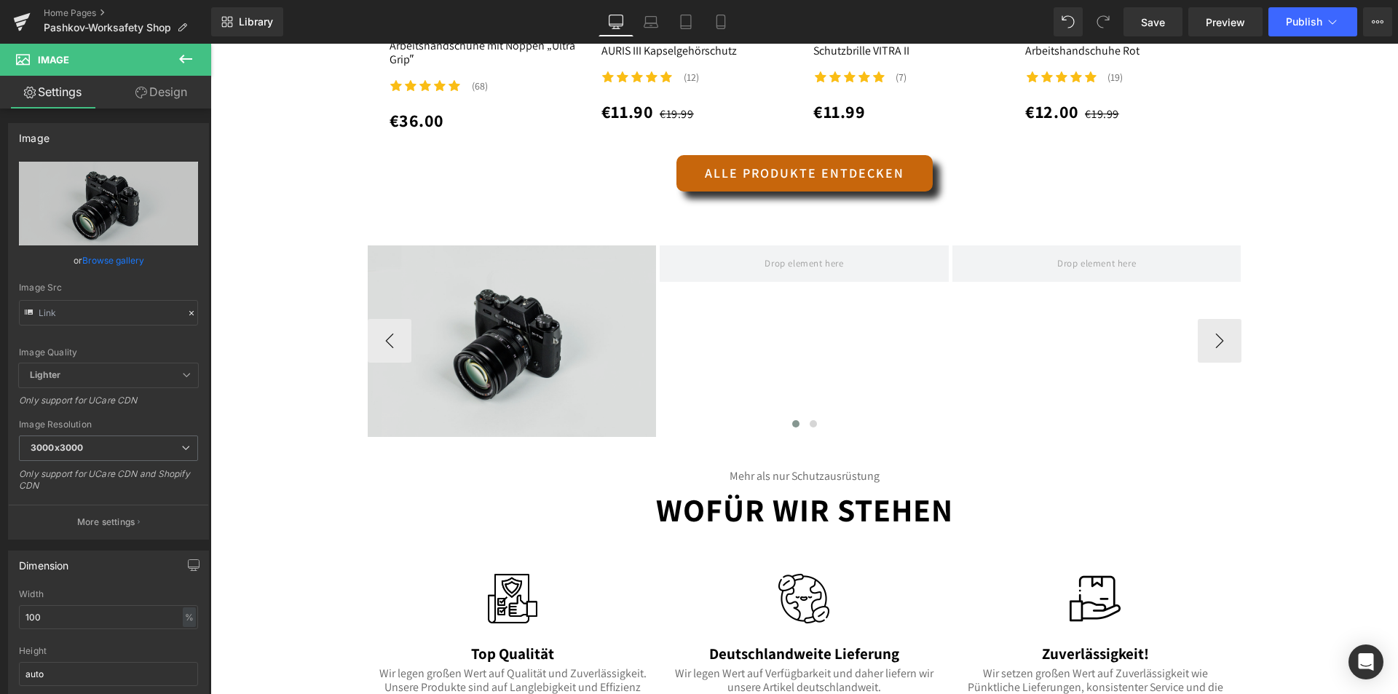
scroll to position [1675, 0]
